Goal: Use online tool/utility

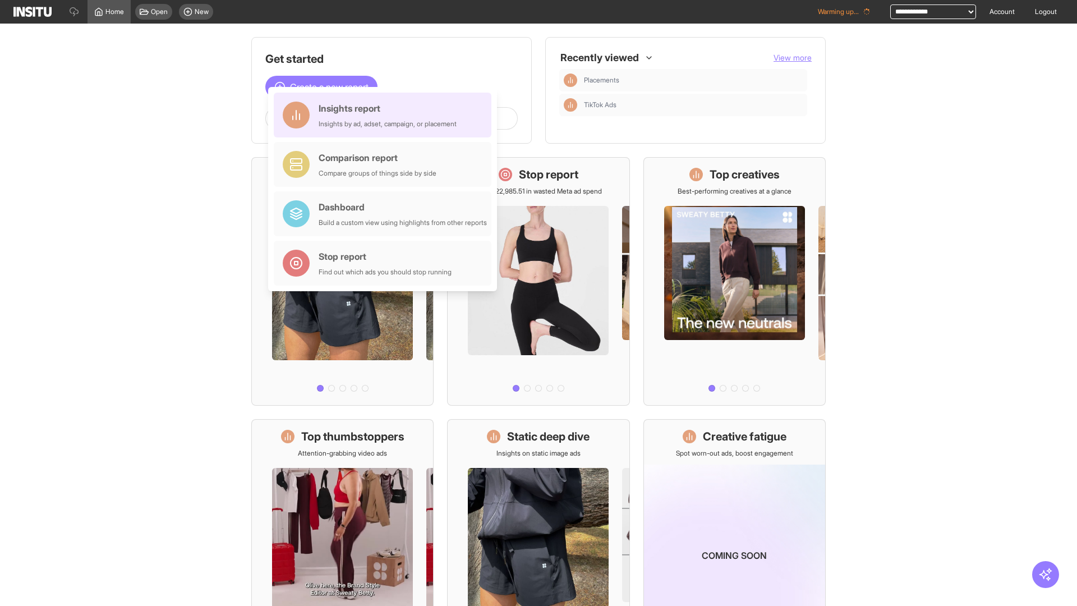
click at [385, 115] on div "Insights report Insights by ad, adset, campaign, or placement" at bounding box center [388, 115] width 138 height 27
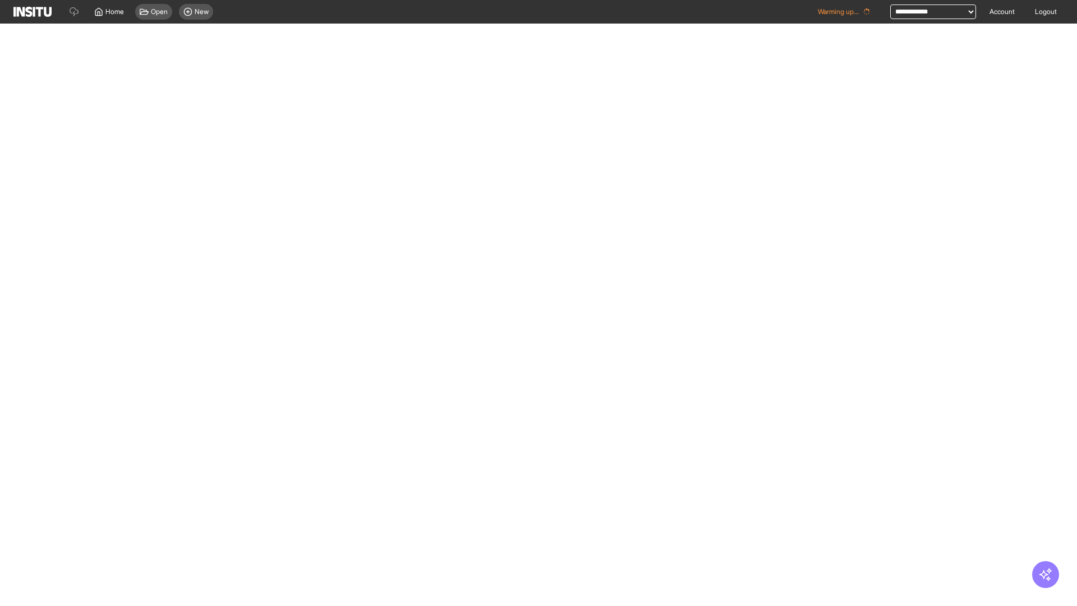
select select "**"
